Goal: Complete application form

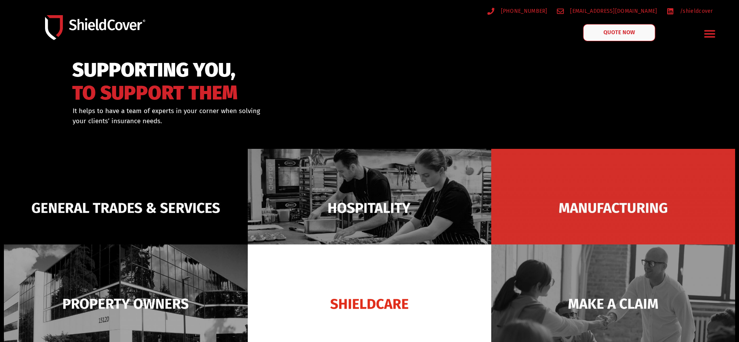
click at [634, 33] on span "QUOTE NOW" at bounding box center [619, 32] width 31 height 5
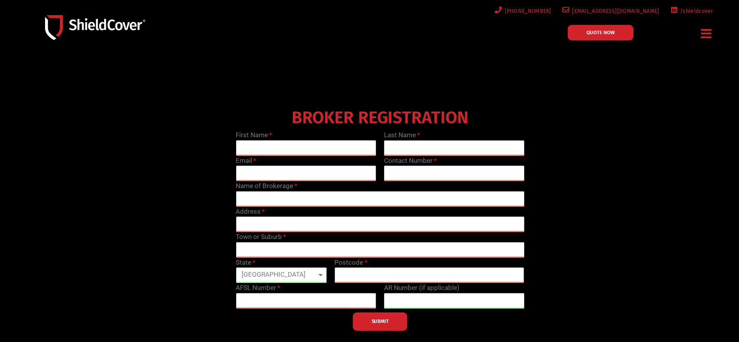
click at [264, 148] on input "text" at bounding box center [306, 148] width 141 height 16
type input "[PERSON_NAME]"
click at [426, 148] on input "text" at bounding box center [454, 148] width 141 height 16
type input "[PERSON_NAME]"
click at [273, 168] on input "email" at bounding box center [306, 174] width 141 height 16
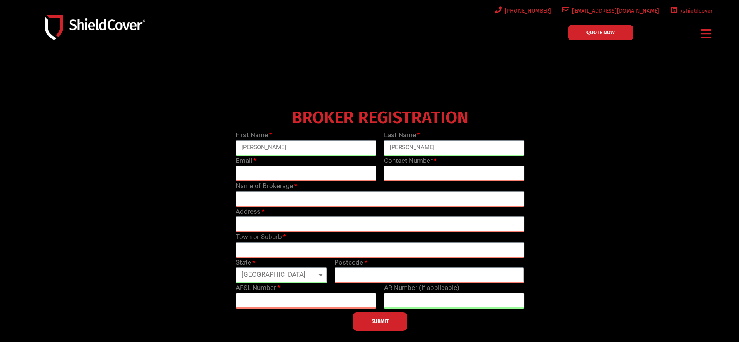
type input "[EMAIL_ADDRESS][DOMAIN_NAME]"
click at [417, 173] on input "text" at bounding box center [454, 174] width 141 height 16
type input "0498 981 744"
click at [278, 198] on input "text" at bounding box center [380, 199] width 289 height 16
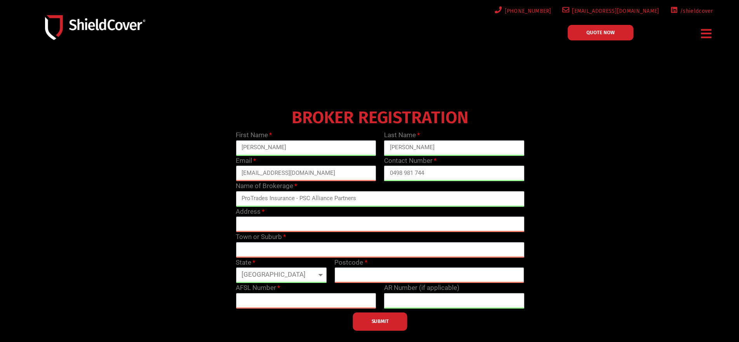
type input "ProTrades Insurance - PSC Alliance Partners"
click at [266, 224] on input "text" at bounding box center [380, 224] width 289 height 16
